Goal: Navigation & Orientation: Go to known website

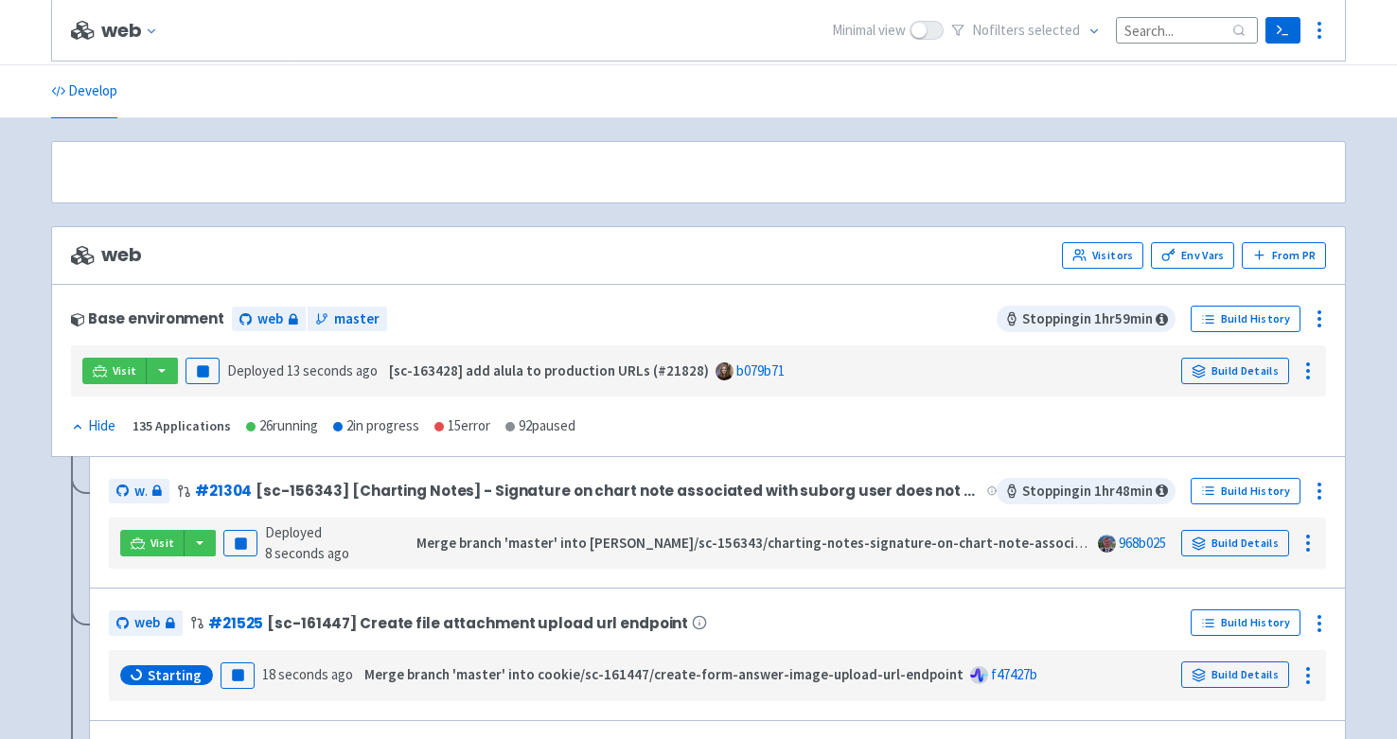
scroll to position [212, 0]
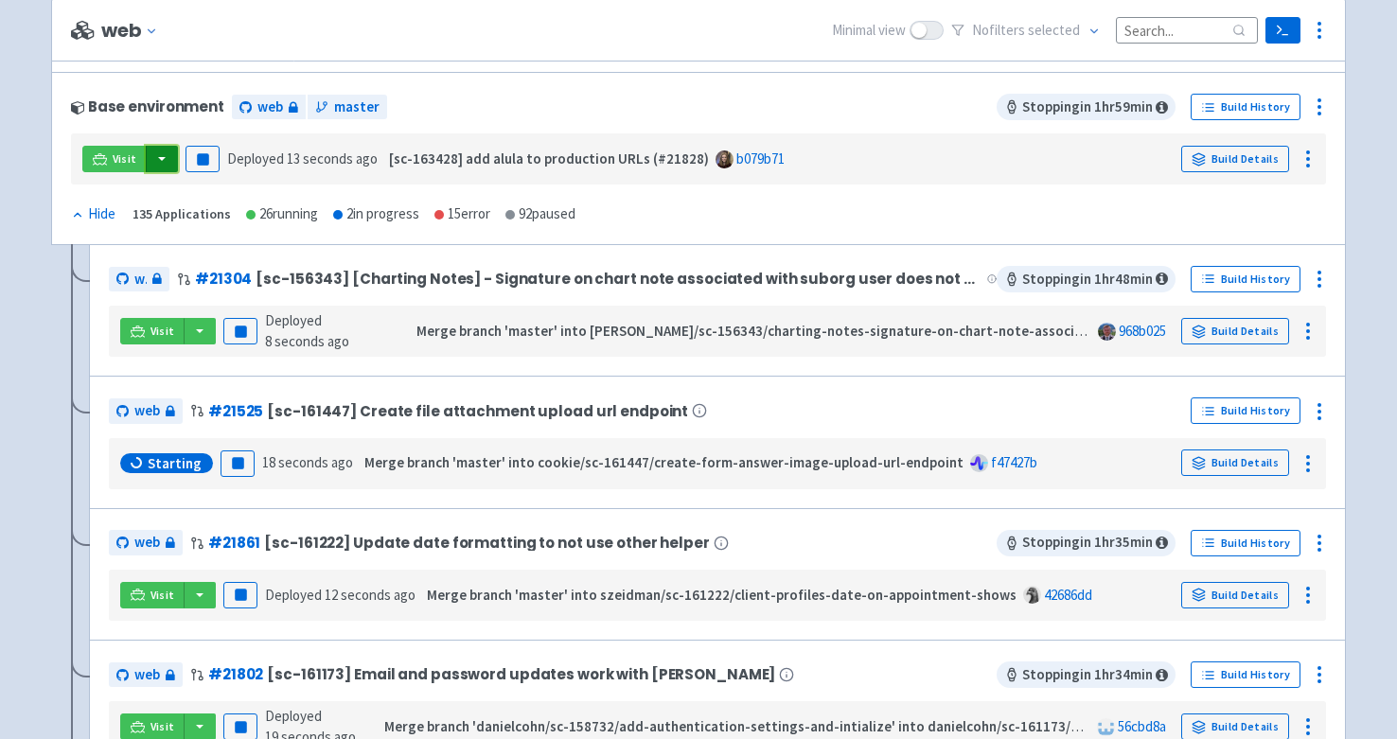
click at [163, 157] on button "button" at bounding box center [162, 159] width 32 height 26
click at [210, 225] on link "web (web)" at bounding box center [199, 226] width 108 height 29
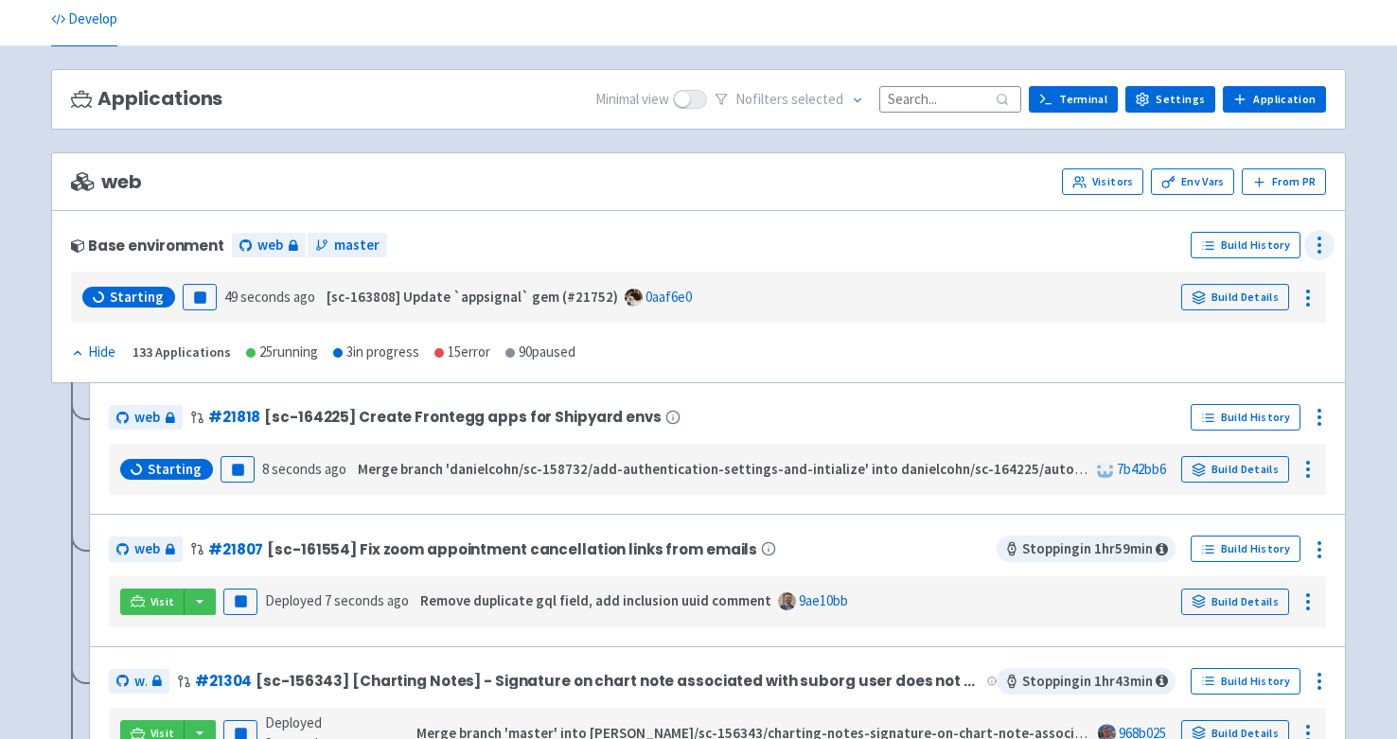
scroll to position [69, 0]
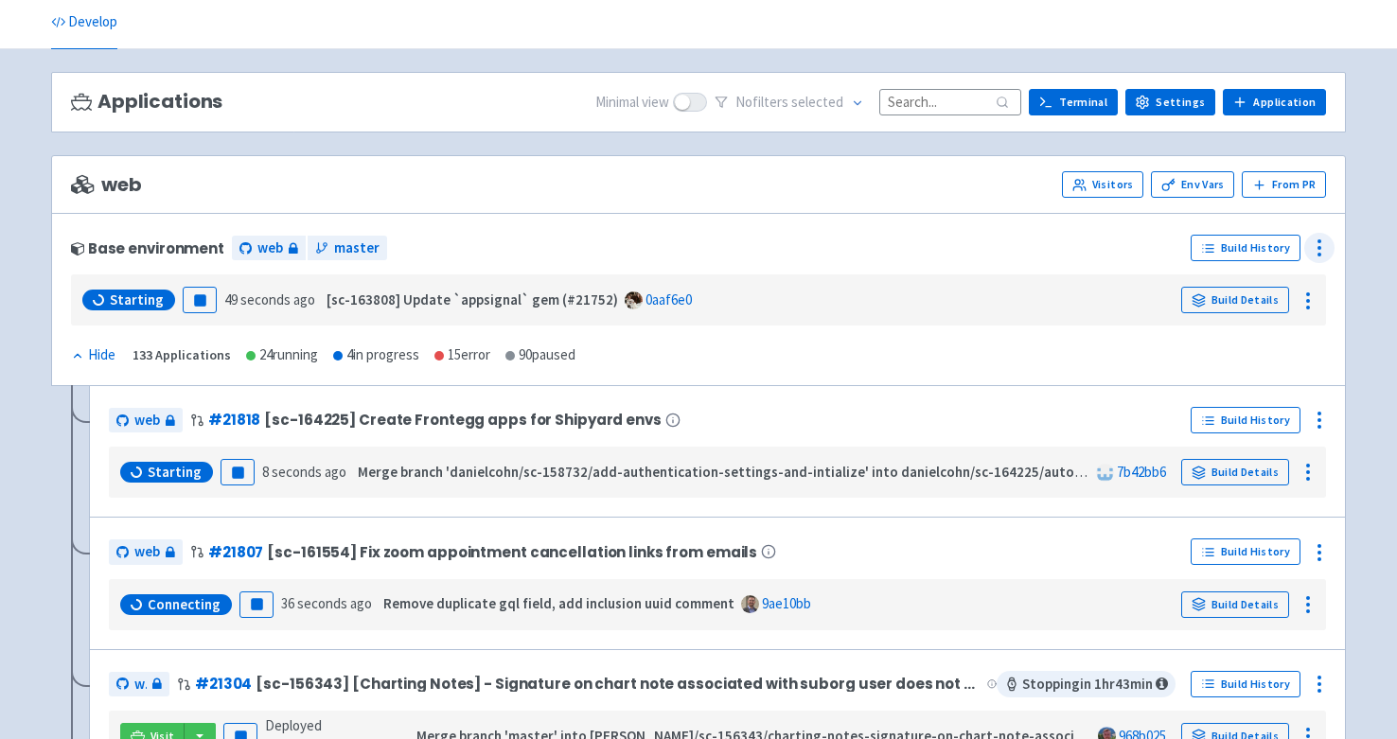
click at [1318, 242] on circle at bounding box center [1319, 241] width 2 height 2
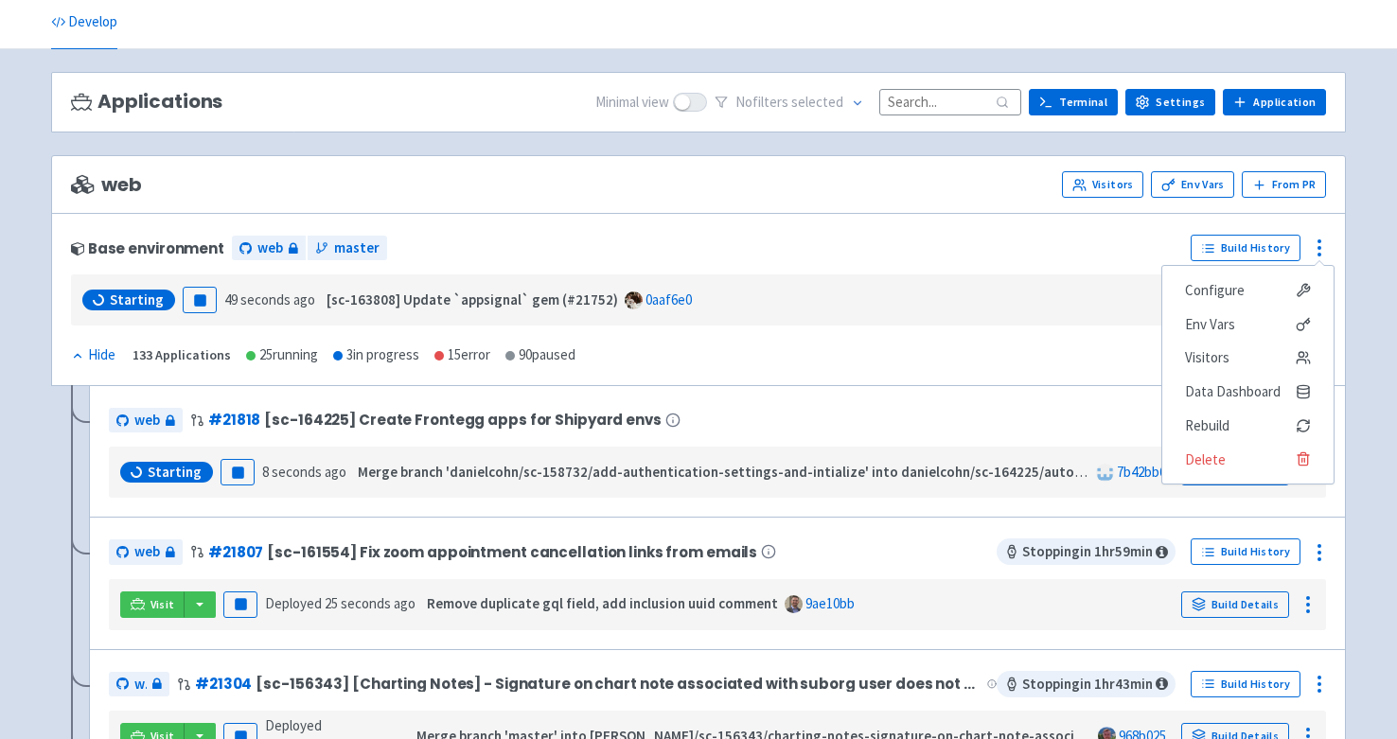
click at [1342, 242] on div "Base environment web master Build History Configure Env Vars Visitors Data Dash…" at bounding box center [698, 299] width 1295 height 173
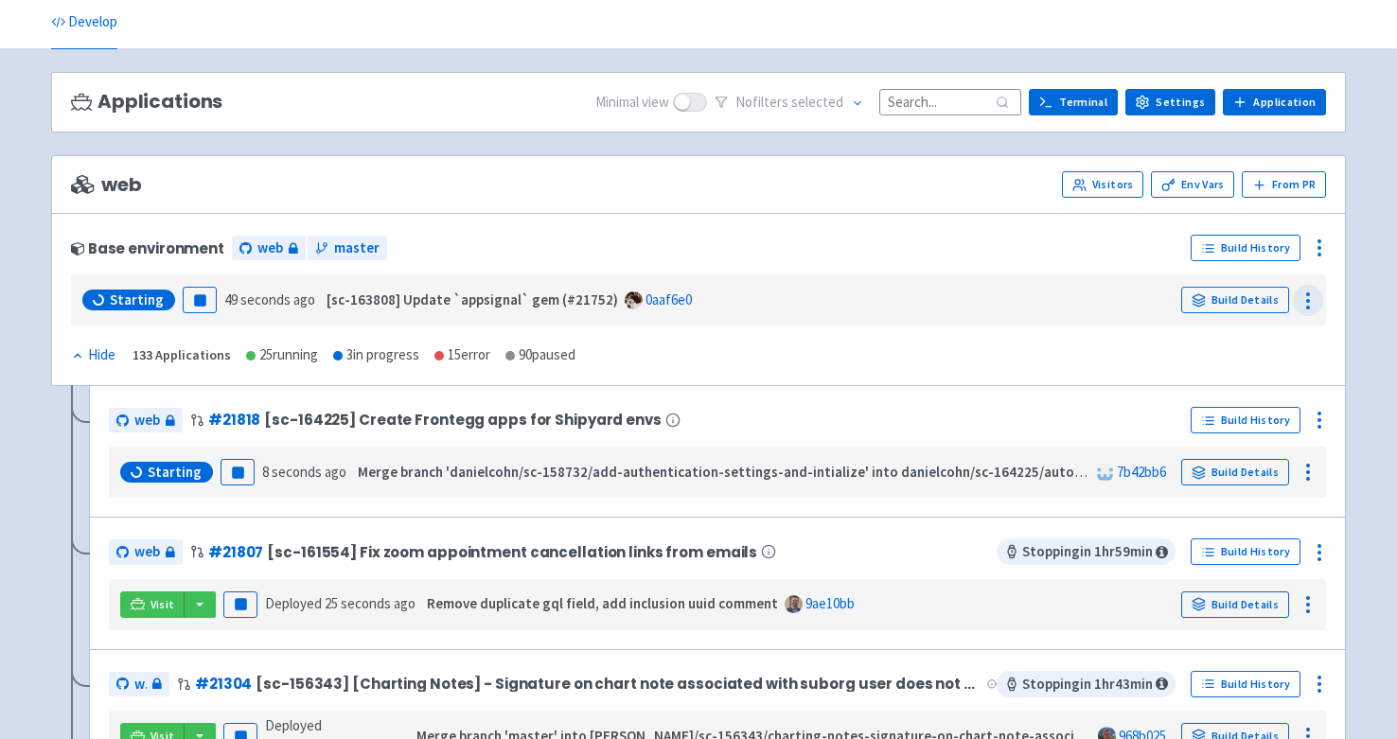
click at [1308, 296] on icon at bounding box center [1307, 301] width 23 height 23
click at [1339, 291] on div "Base environment web master Build History Configure Env Vars Visitors Data Dash…" at bounding box center [698, 299] width 1295 height 173
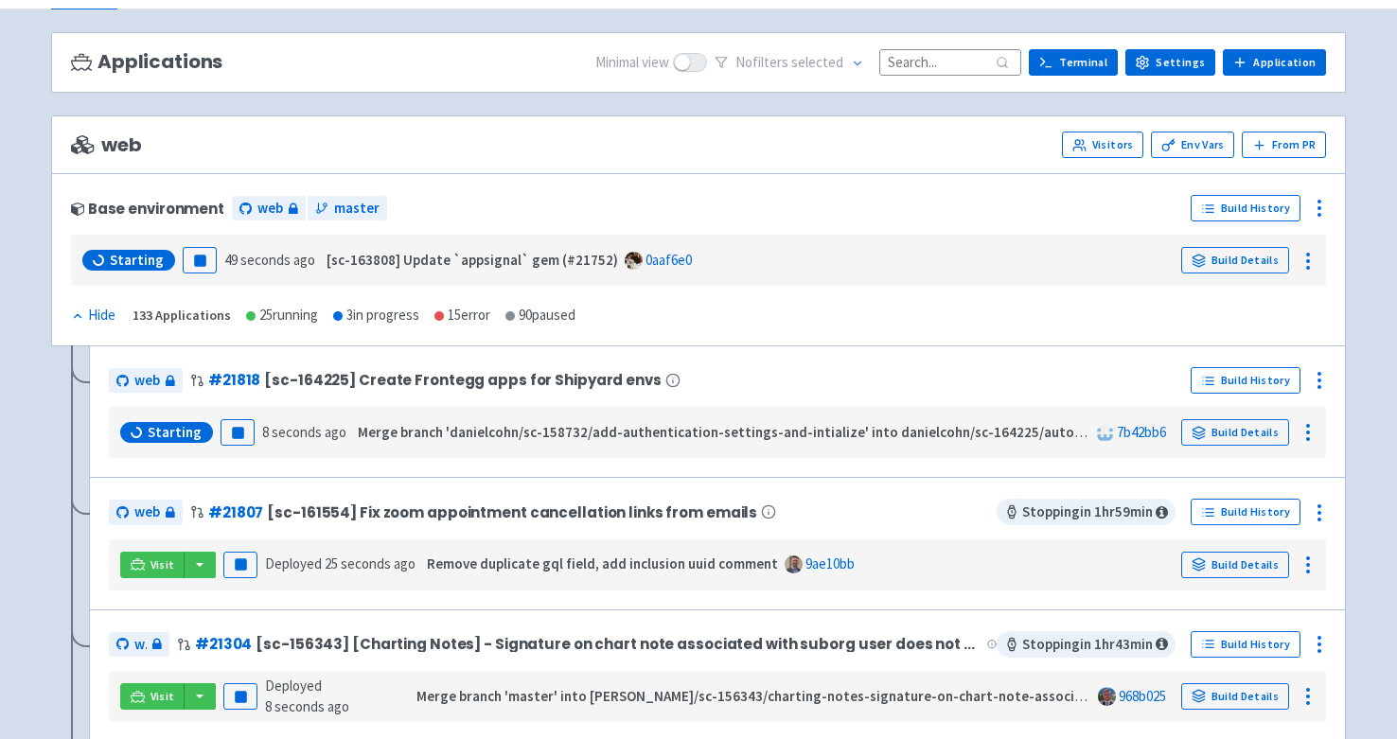
scroll to position [110, 0]
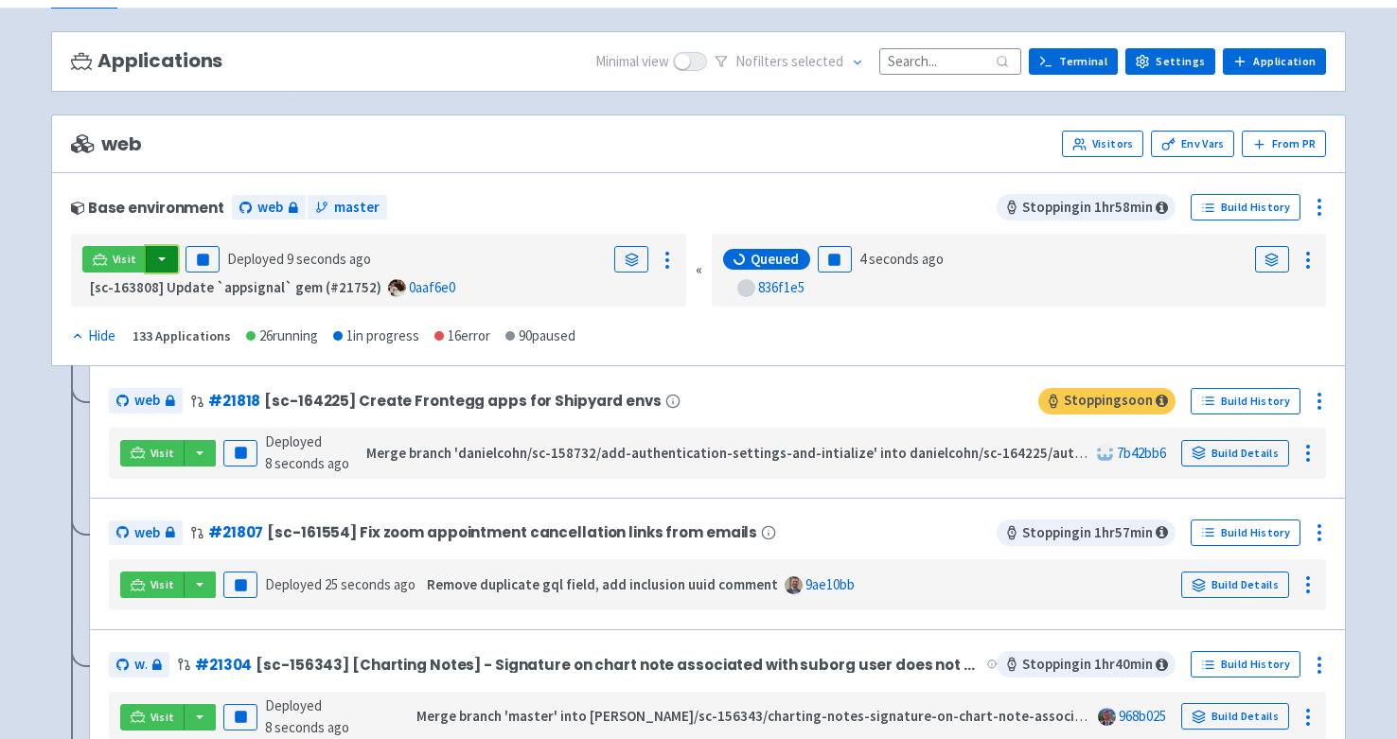
click at [163, 257] on button "button" at bounding box center [162, 259] width 32 height 26
click at [178, 324] on link "web (web)" at bounding box center [199, 326] width 108 height 29
click at [115, 262] on span "Visit" at bounding box center [125, 259] width 25 height 15
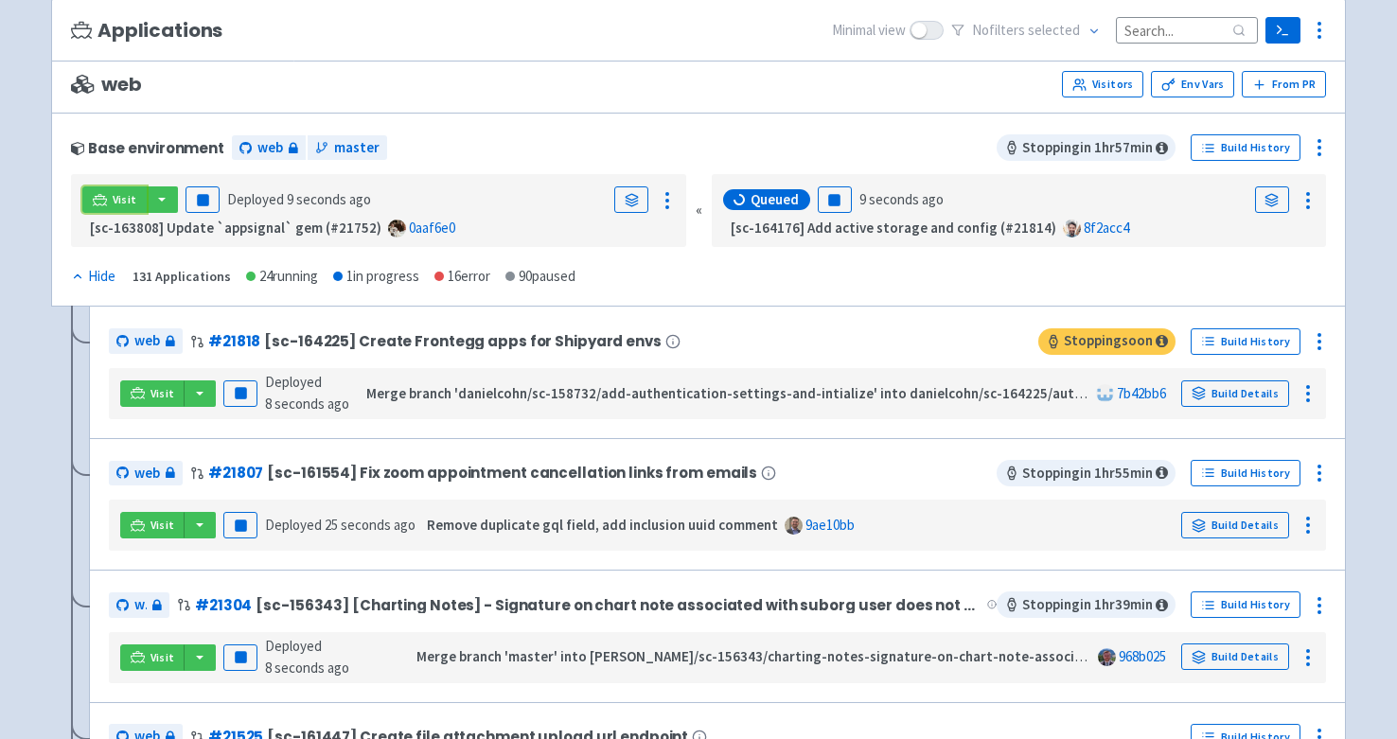
scroll to position [185, 0]
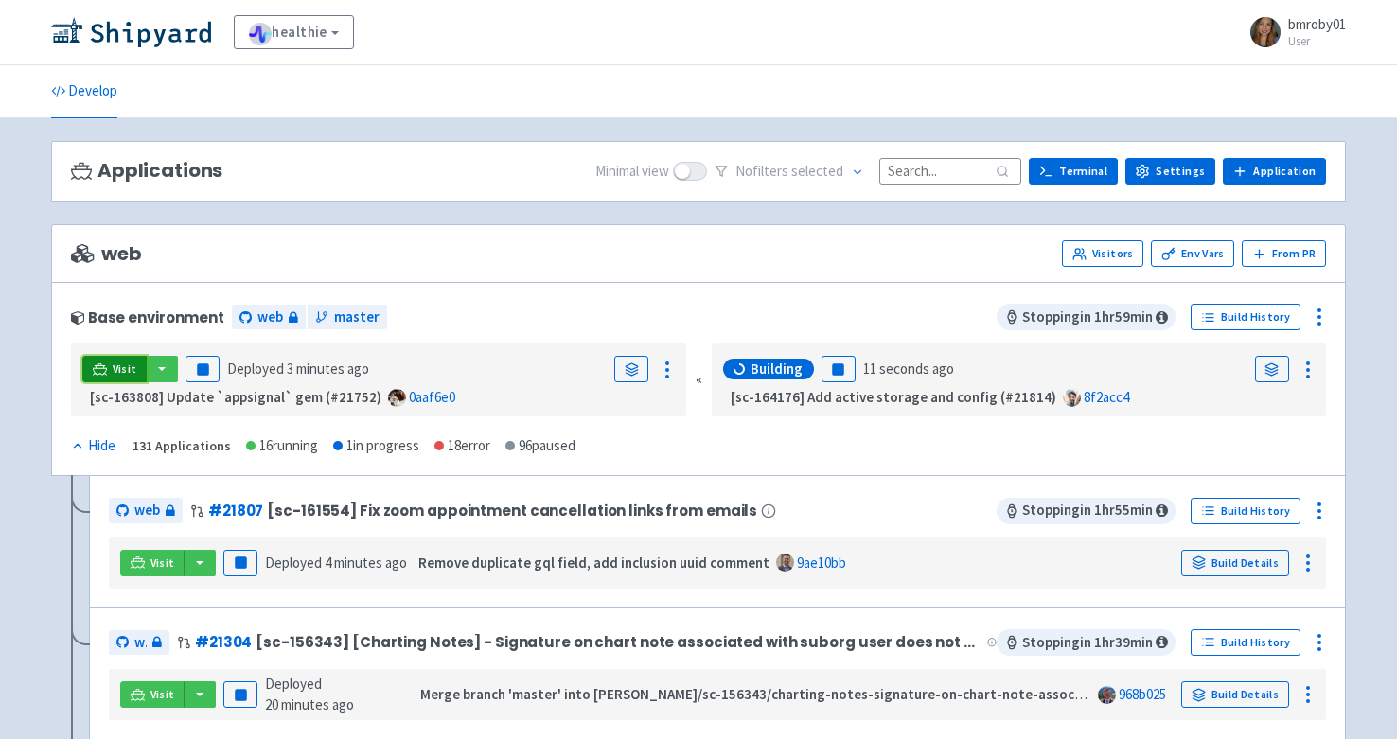
click at [117, 369] on span "Visit" at bounding box center [125, 369] width 25 height 15
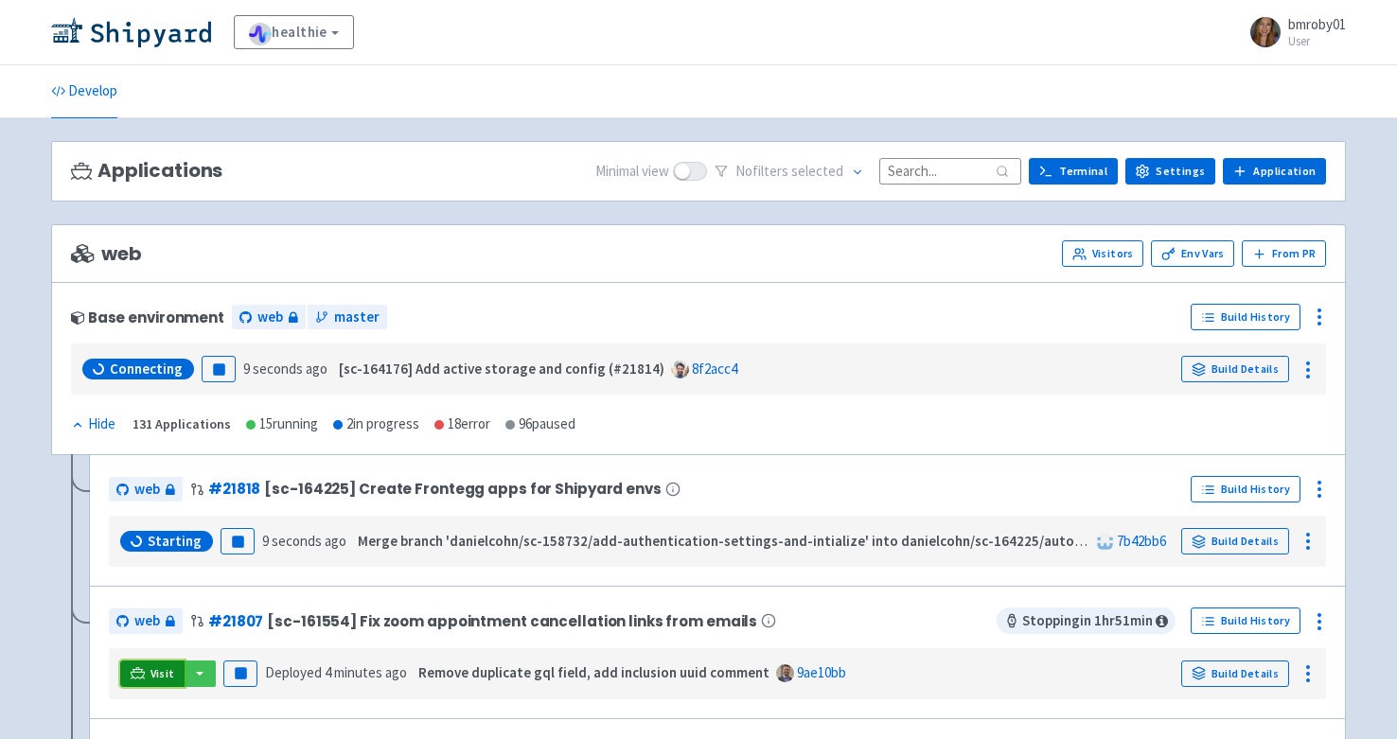
click at [158, 670] on span "Visit" at bounding box center [162, 673] width 25 height 15
click at [1308, 369] on circle at bounding box center [1308, 370] width 2 height 2
click at [1309, 369] on circle at bounding box center [1308, 370] width 2 height 2
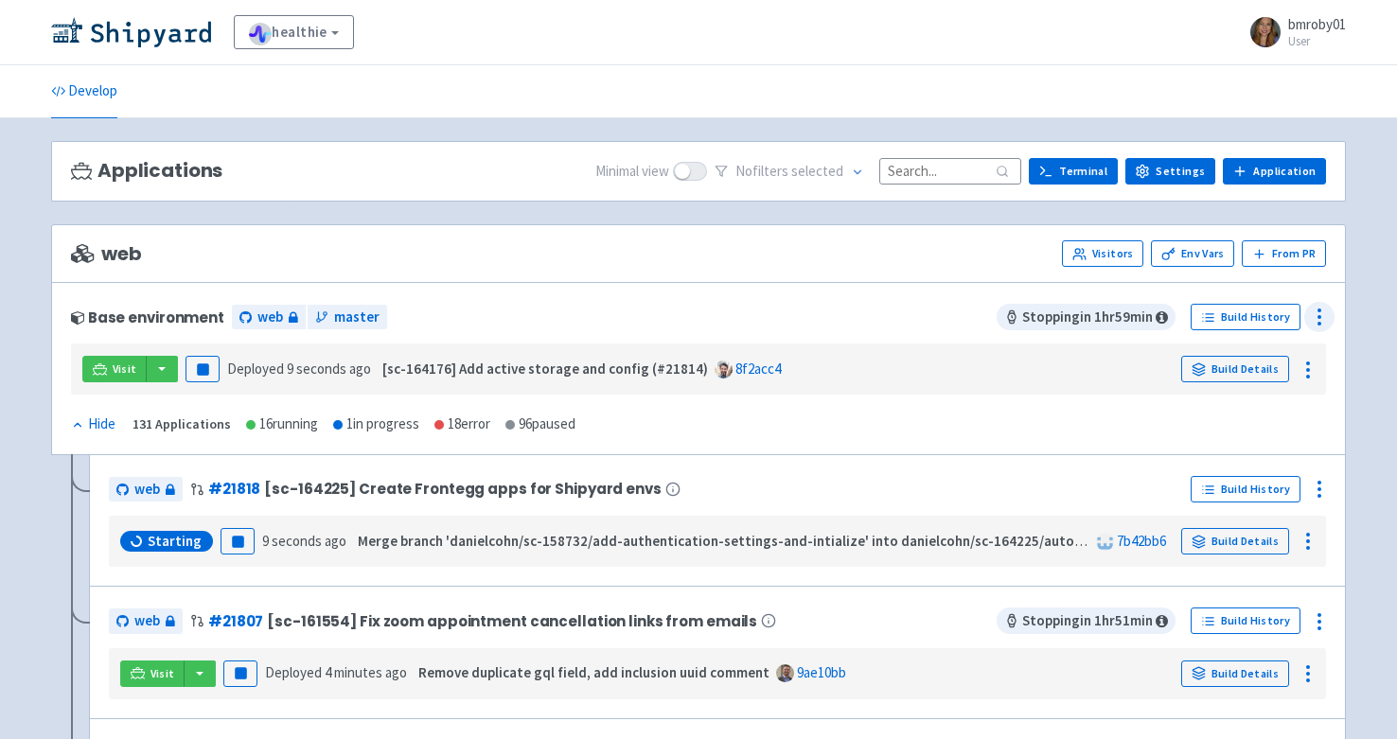
click at [1322, 315] on icon at bounding box center [1319, 317] width 23 height 23
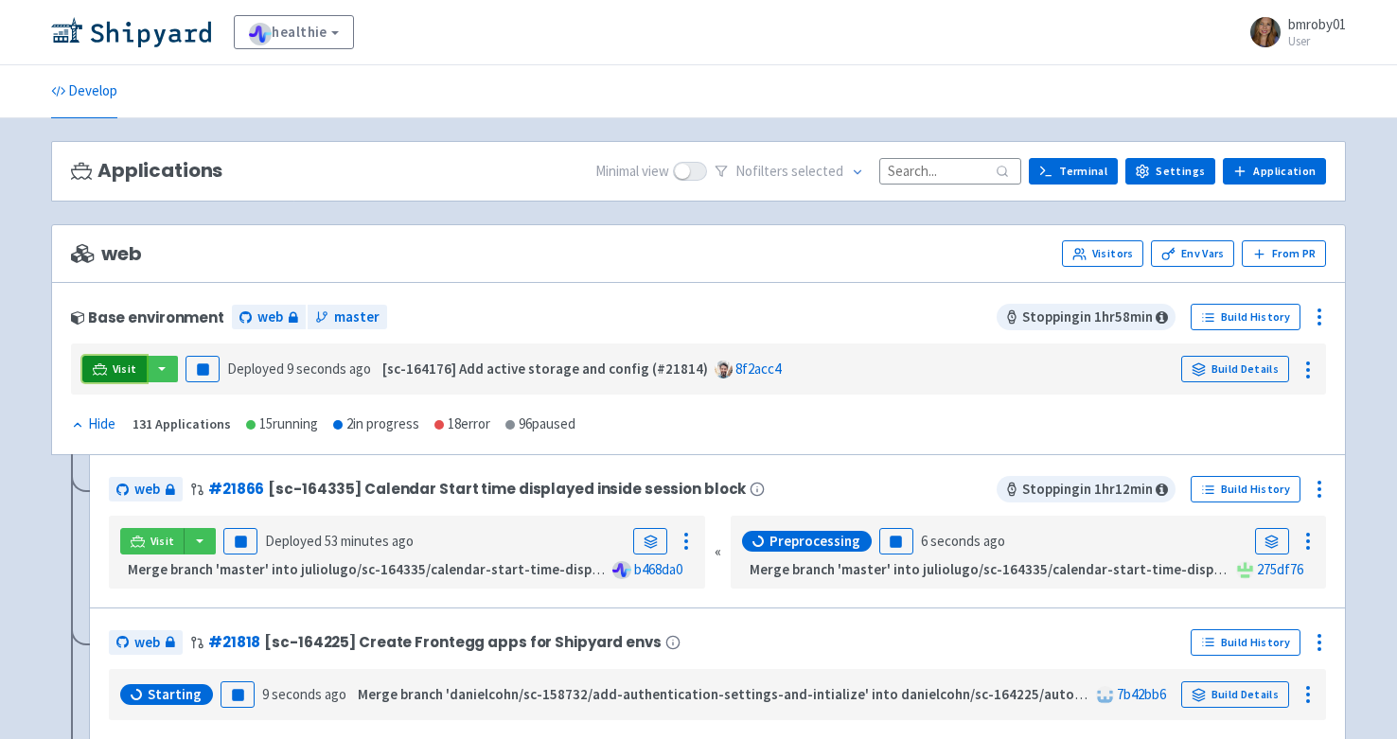
click at [115, 365] on span "Visit" at bounding box center [125, 369] width 25 height 15
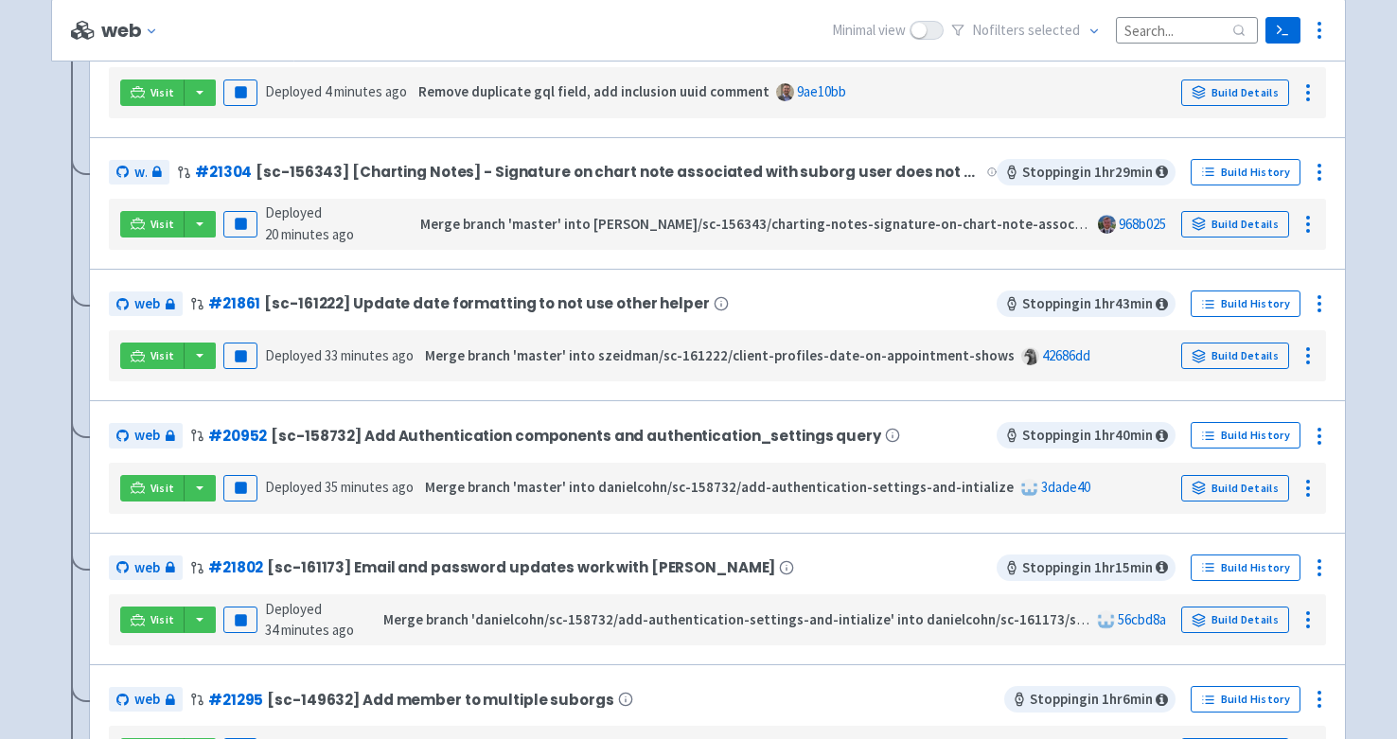
scroll to position [2, 0]
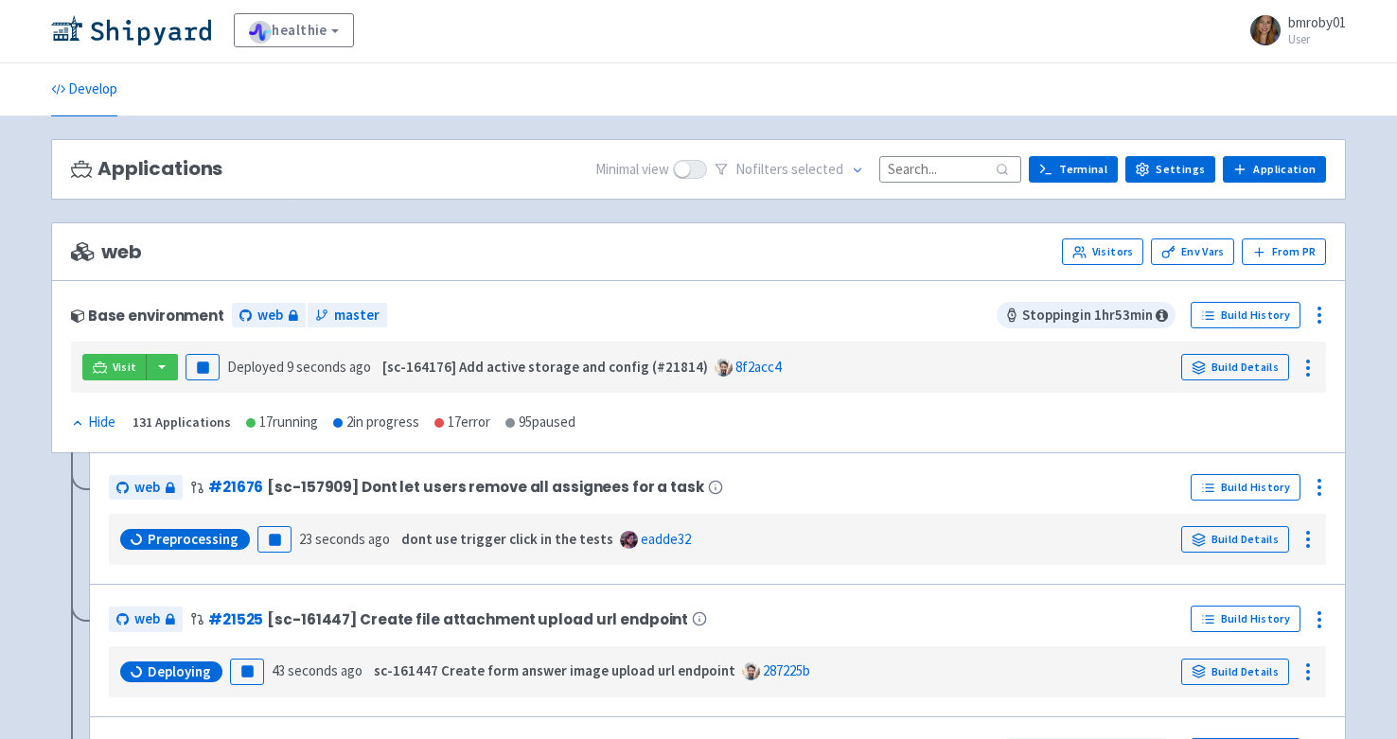
drag, startPoint x: 283, startPoint y: 228, endPoint x: 273, endPoint y: 229, distance: 9.5
click at [283, 227] on div "web Visitors Env Vars From [GEOGRAPHIC_DATA]" at bounding box center [698, 251] width 1295 height 59
